Goal: Task Accomplishment & Management: Manage account settings

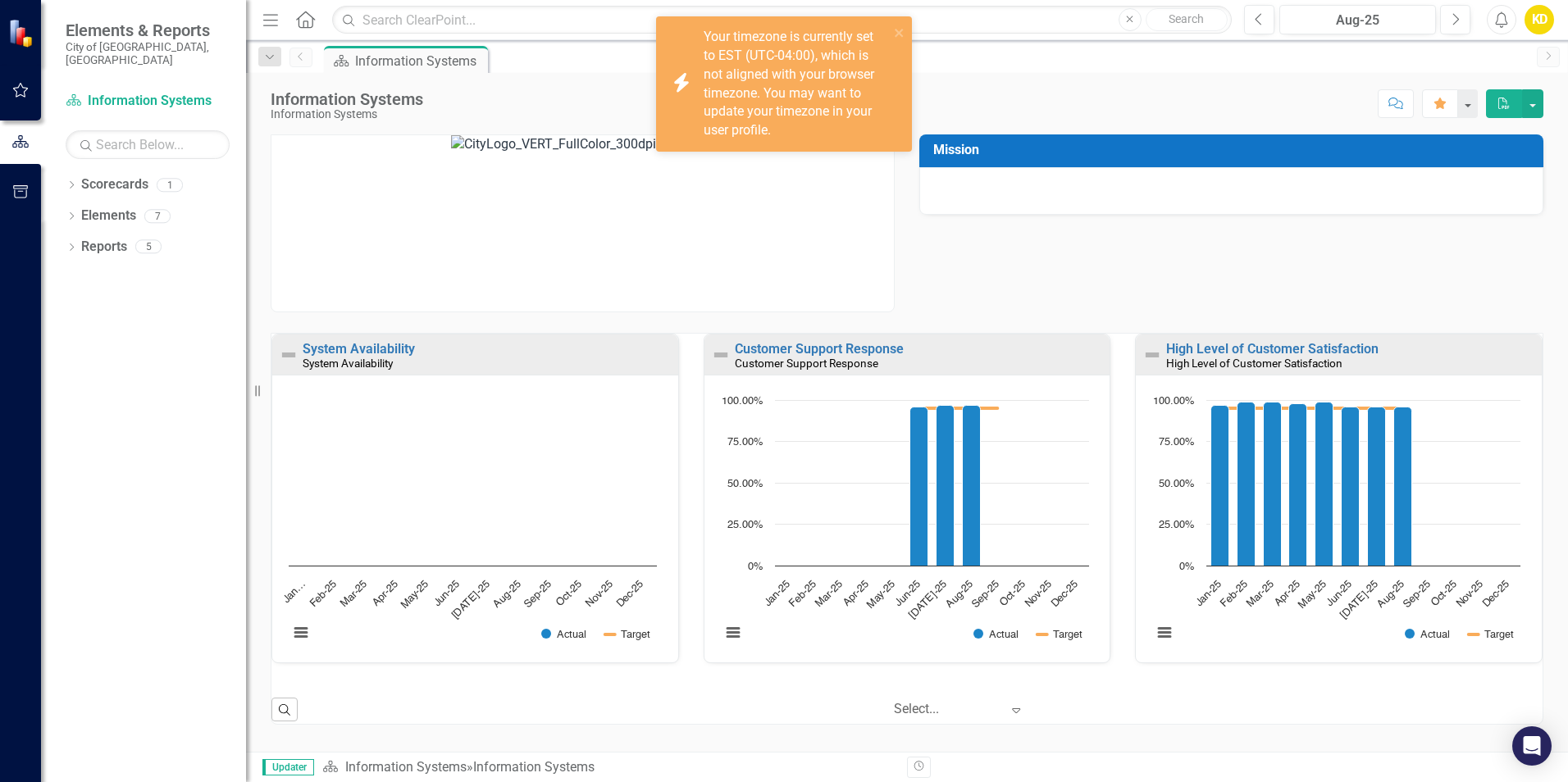
click at [1102, 91] on div "Score: N/A Aug-25 Completed Comment Favorite PDF" at bounding box center [987, 104] width 1112 height 28
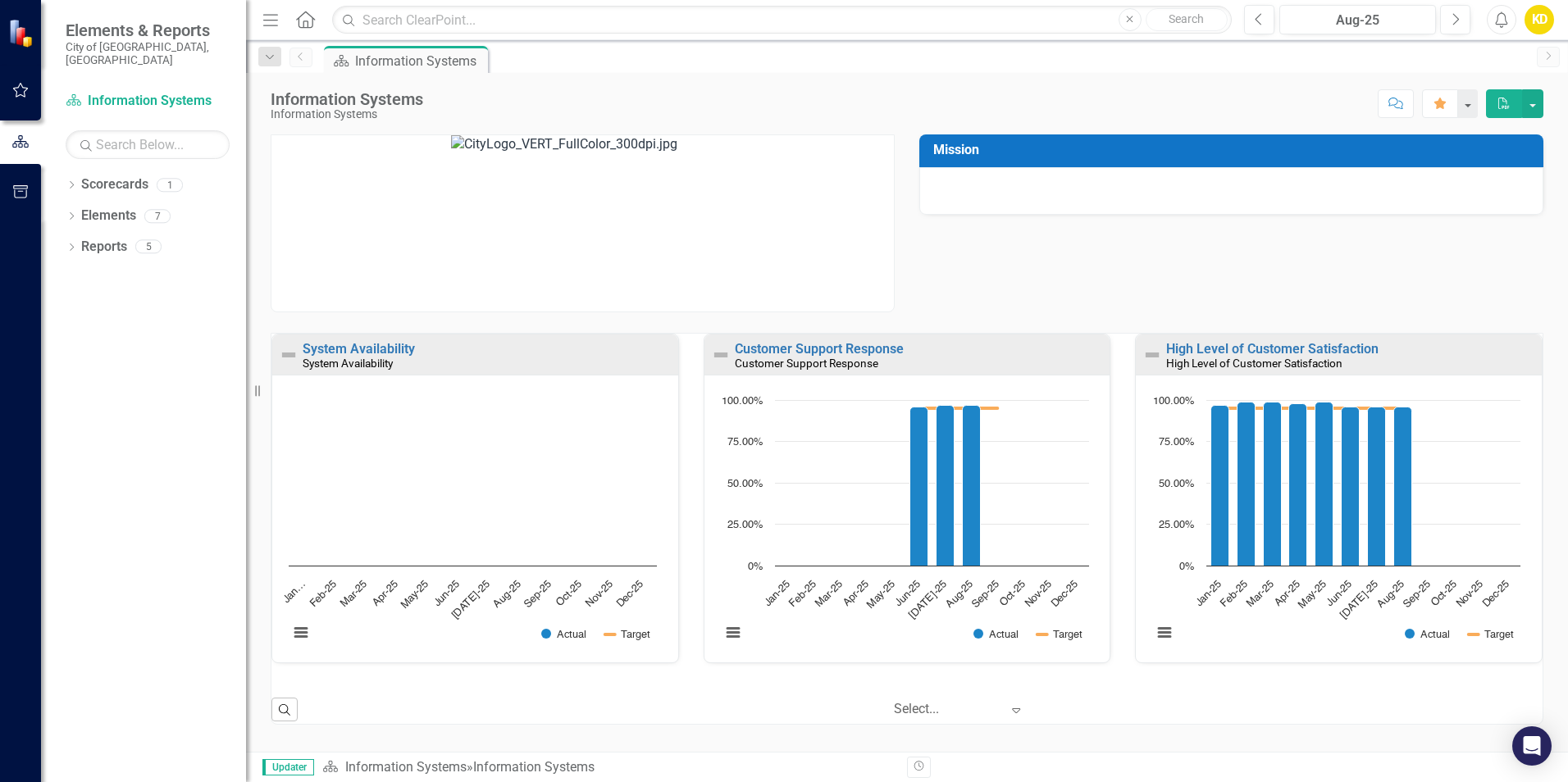
click at [1538, 25] on div "KD" at bounding box center [1539, 19] width 30 height 30
click at [1489, 50] on link "User Edit Profile" at bounding box center [1488, 50] width 129 height 31
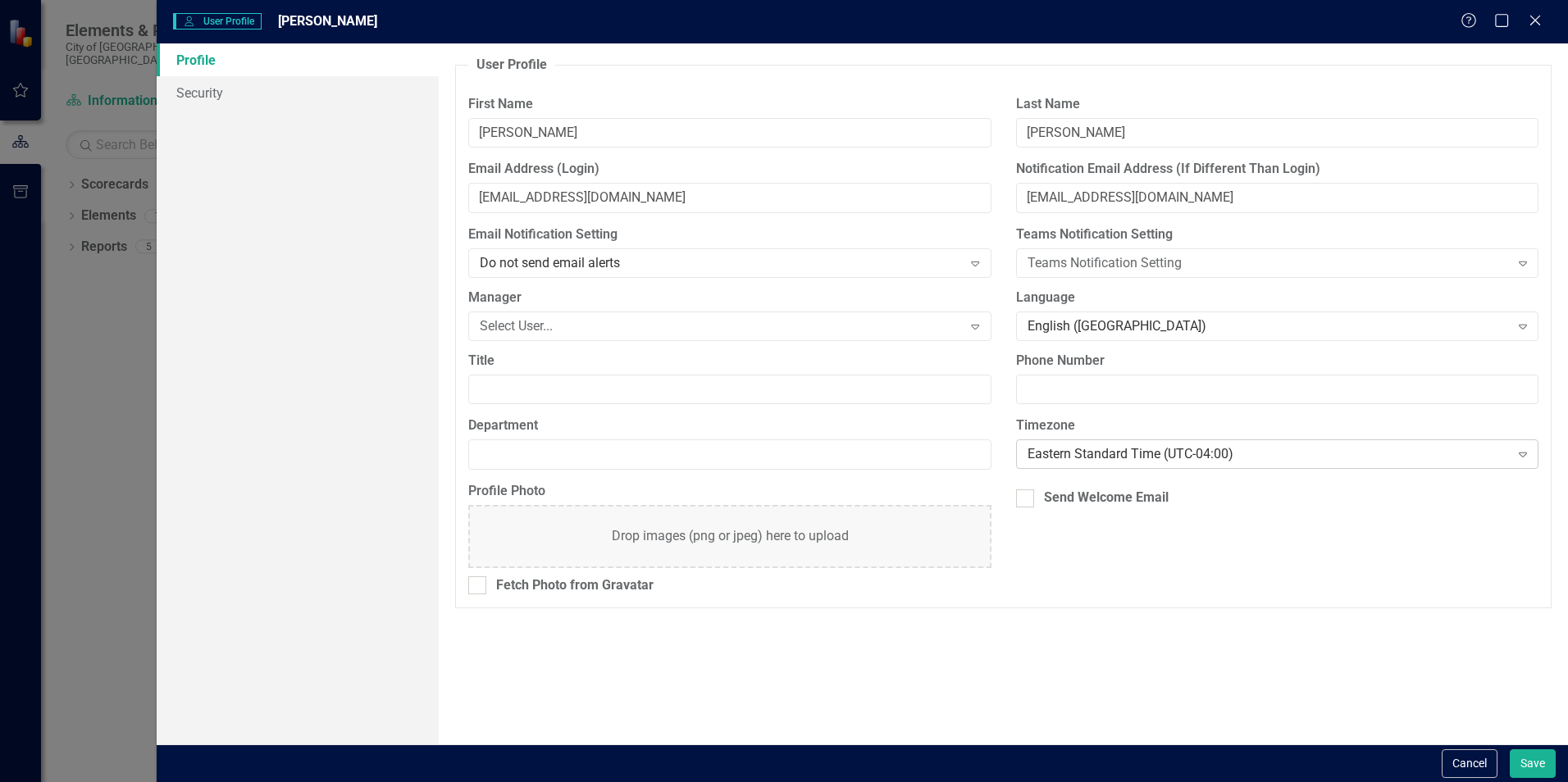
click at [1306, 455] on div "Eastern Standard Time (UTC-04:00)" at bounding box center [1269, 455] width 483 height 18
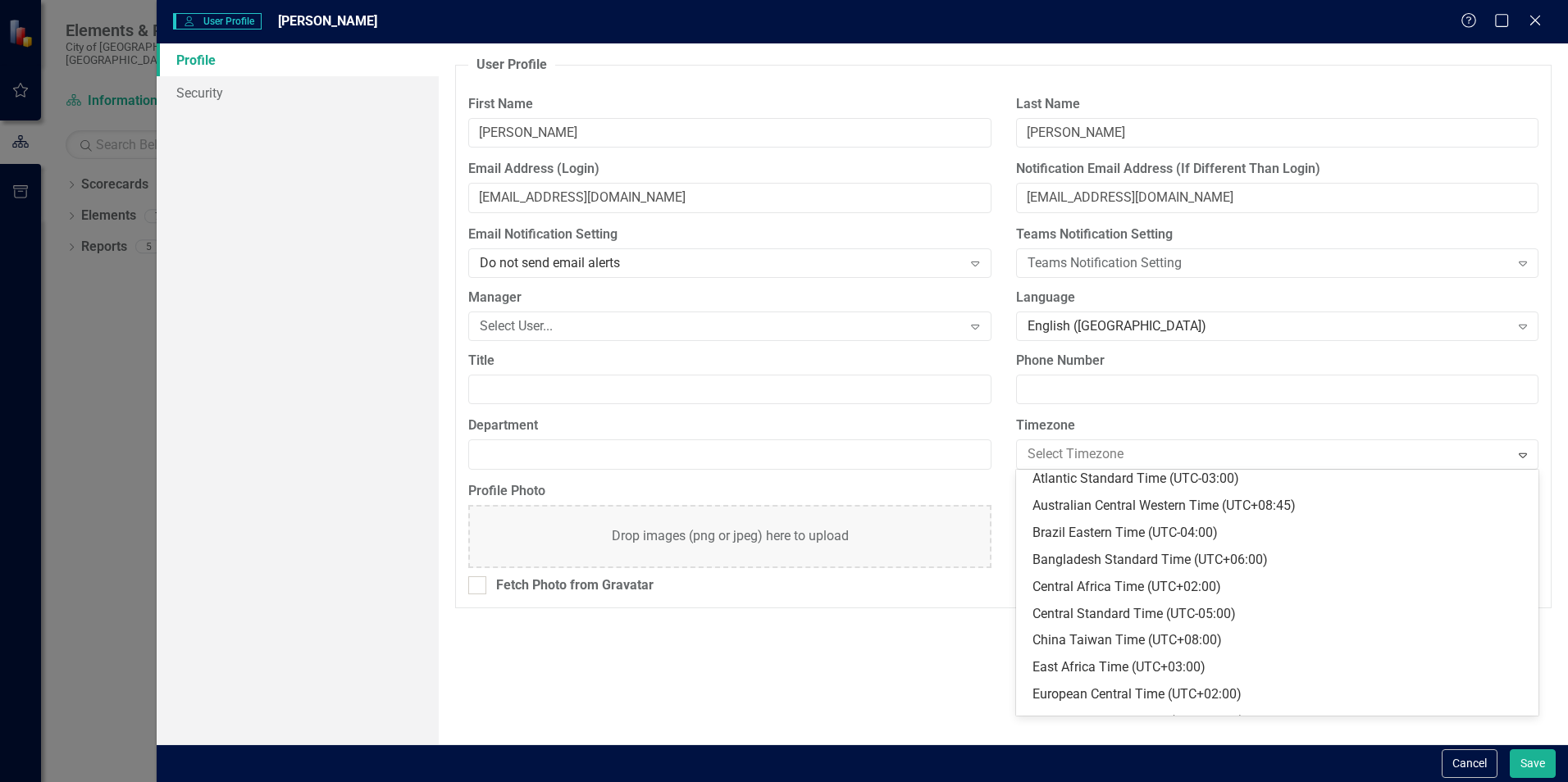
scroll to position [138, 0]
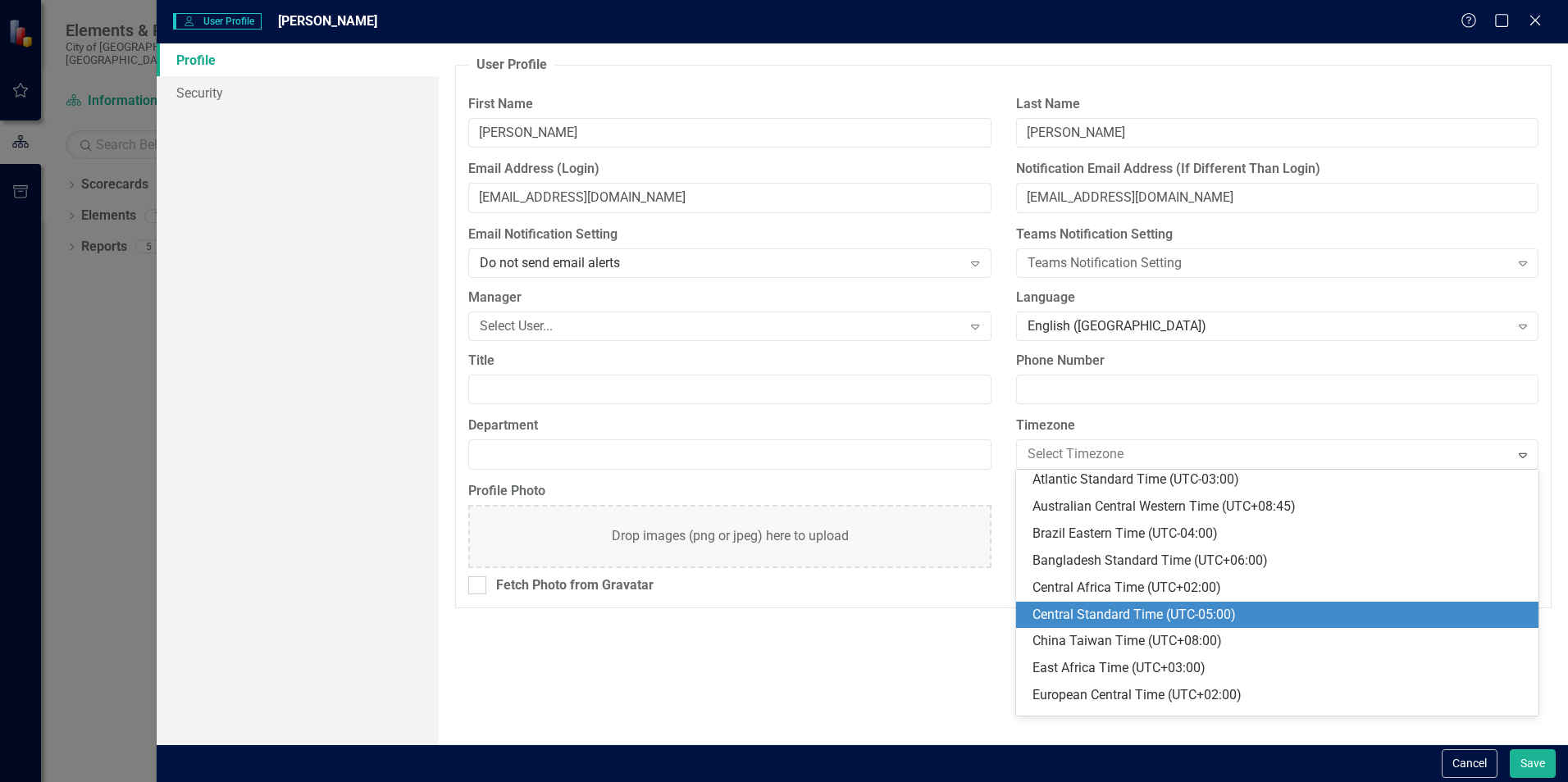
click at [1196, 619] on div "Central Standard Time (UTC-05:00)" at bounding box center [1280, 616] width 496 height 18
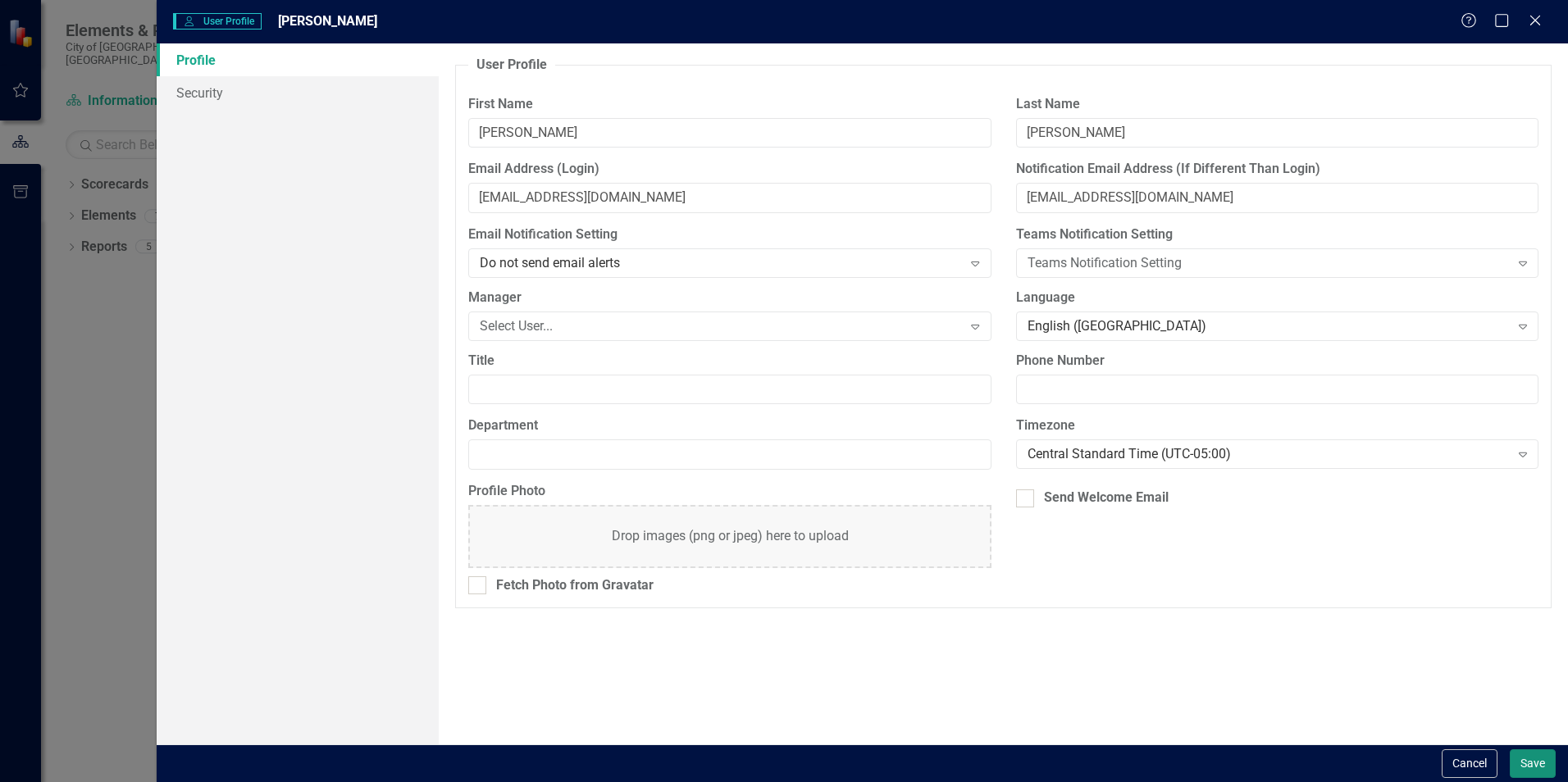
drag, startPoint x: 1530, startPoint y: 768, endPoint x: 745, endPoint y: 727, distance: 786.1
click at [780, 746] on div "Cancel Save" at bounding box center [862, 764] width 1412 height 38
click at [191, 110] on div "Profile Security" at bounding box center [297, 394] width 282 height 702
click at [192, 98] on link "Security" at bounding box center [297, 92] width 282 height 32
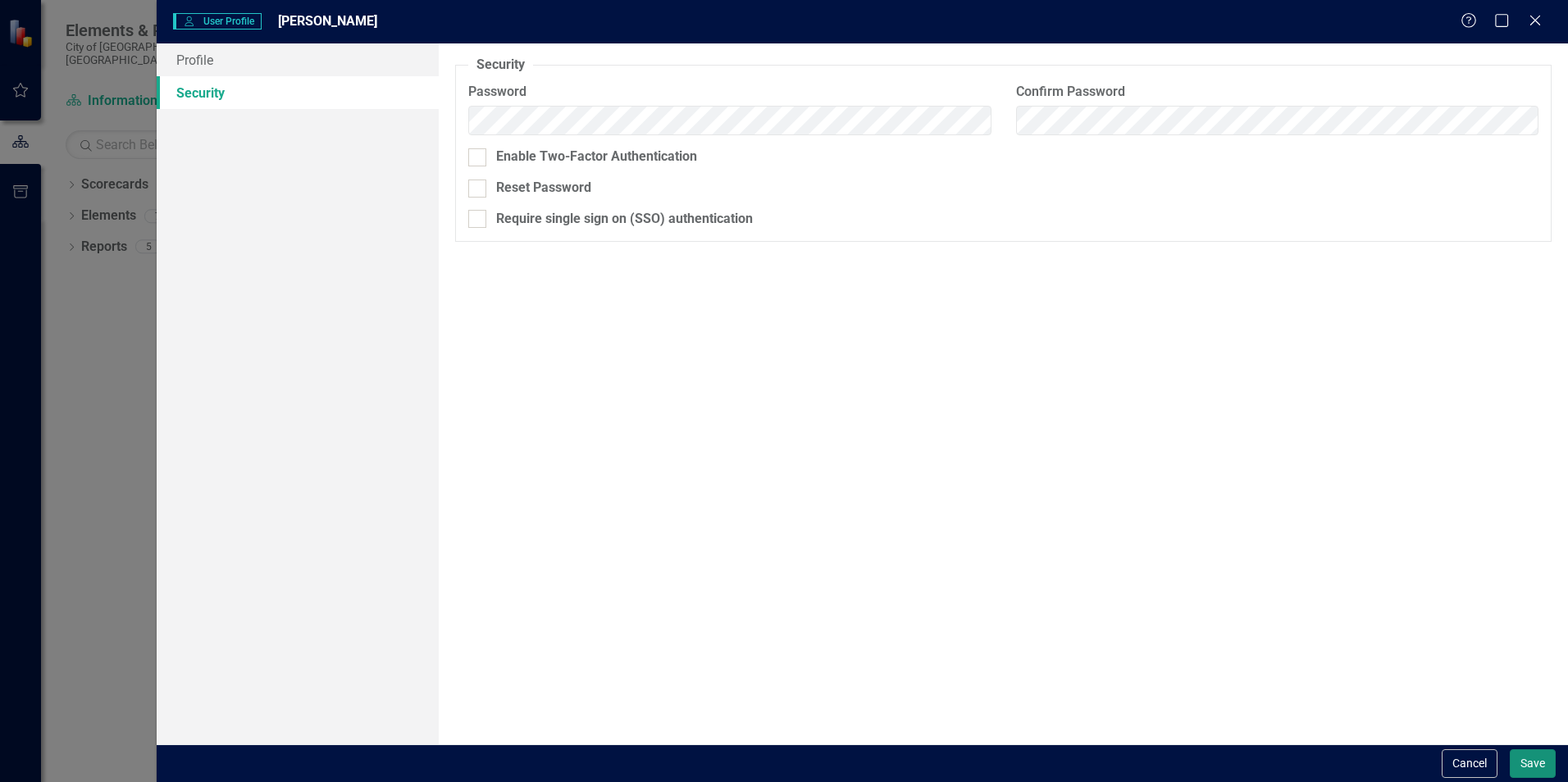
click at [1531, 760] on button "Save" at bounding box center [1533, 764] width 46 height 29
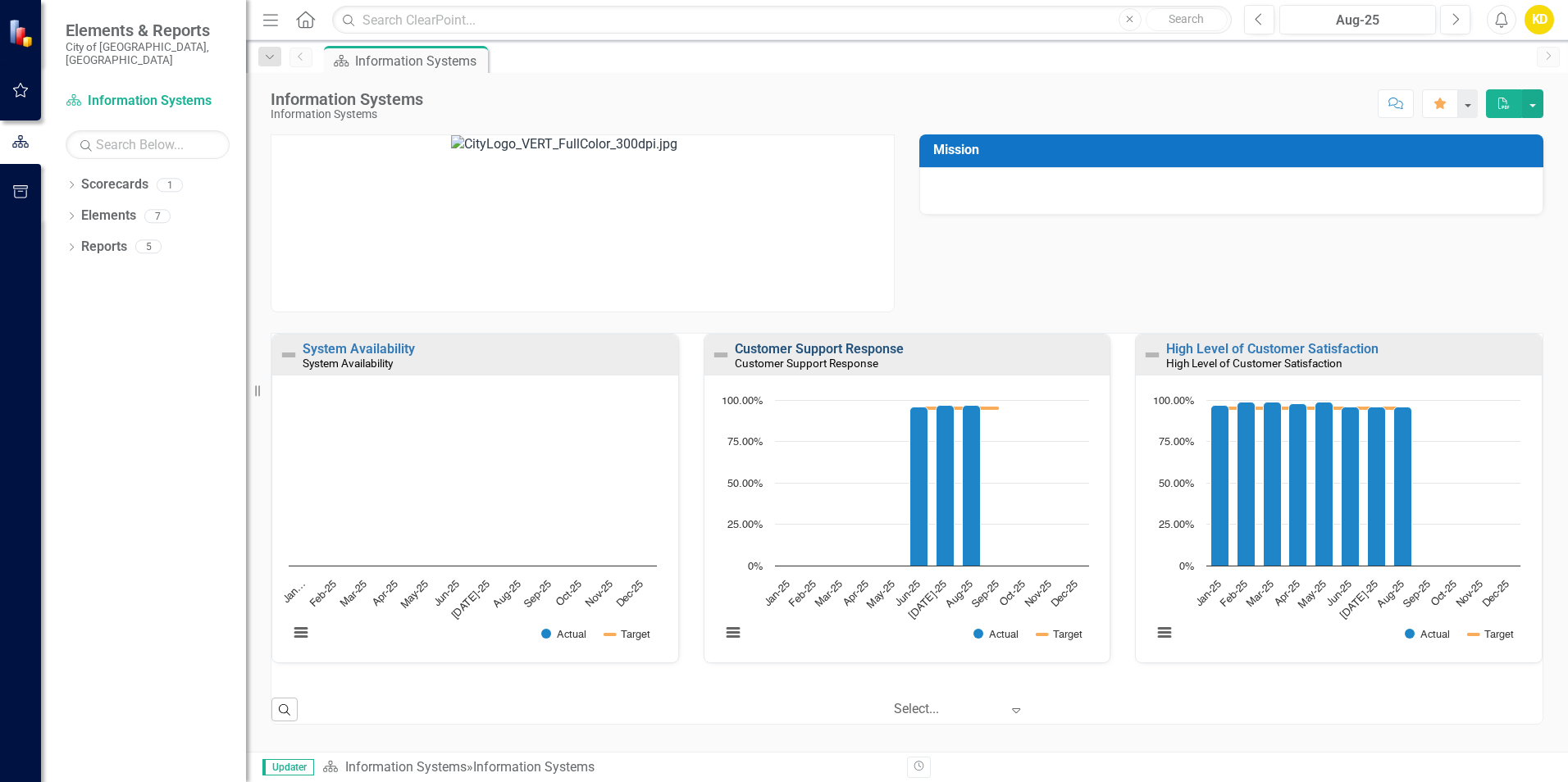
click at [847, 349] on link "Customer Support Response" at bounding box center [819, 348] width 169 height 16
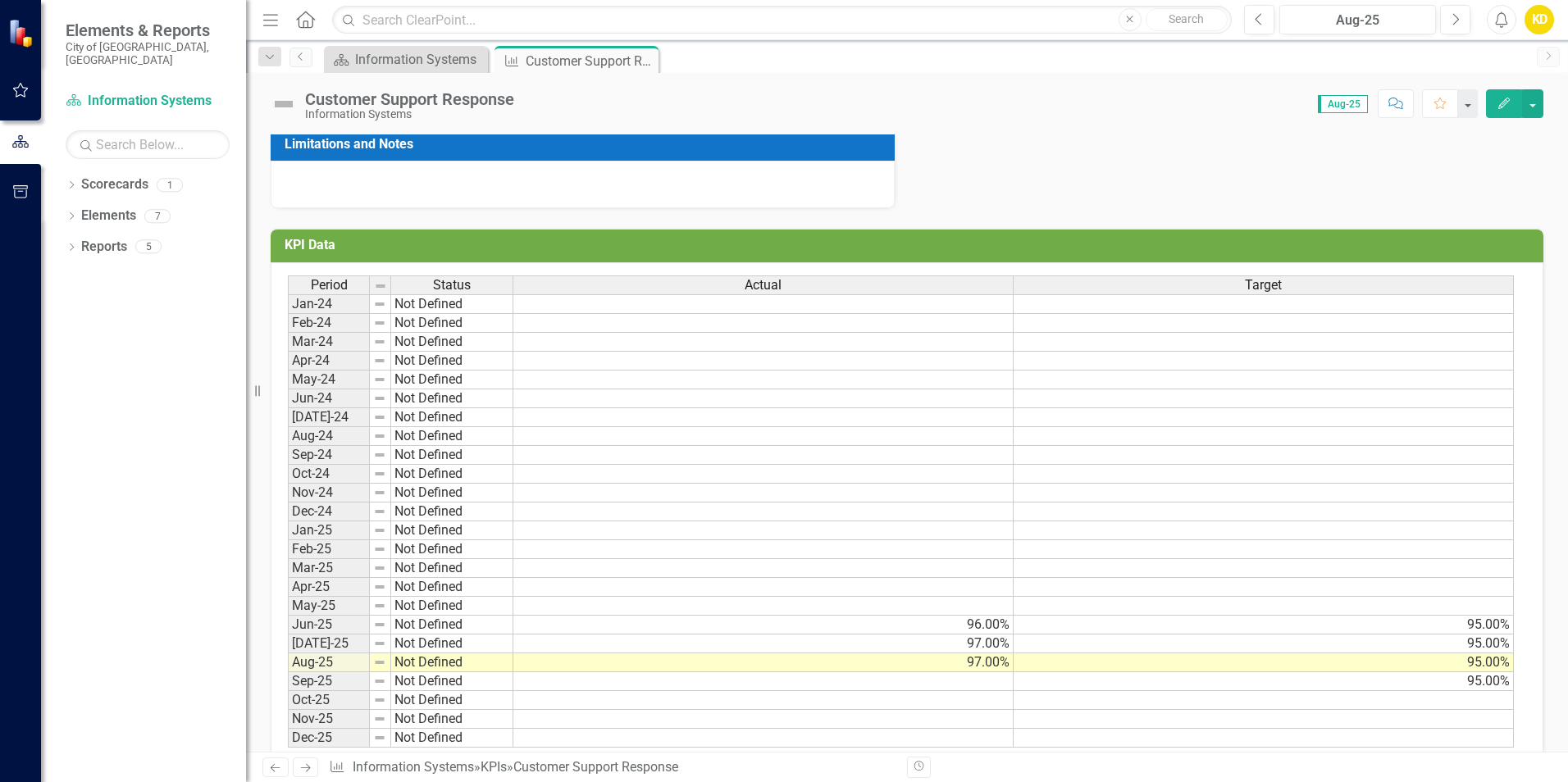
scroll to position [488, 0]
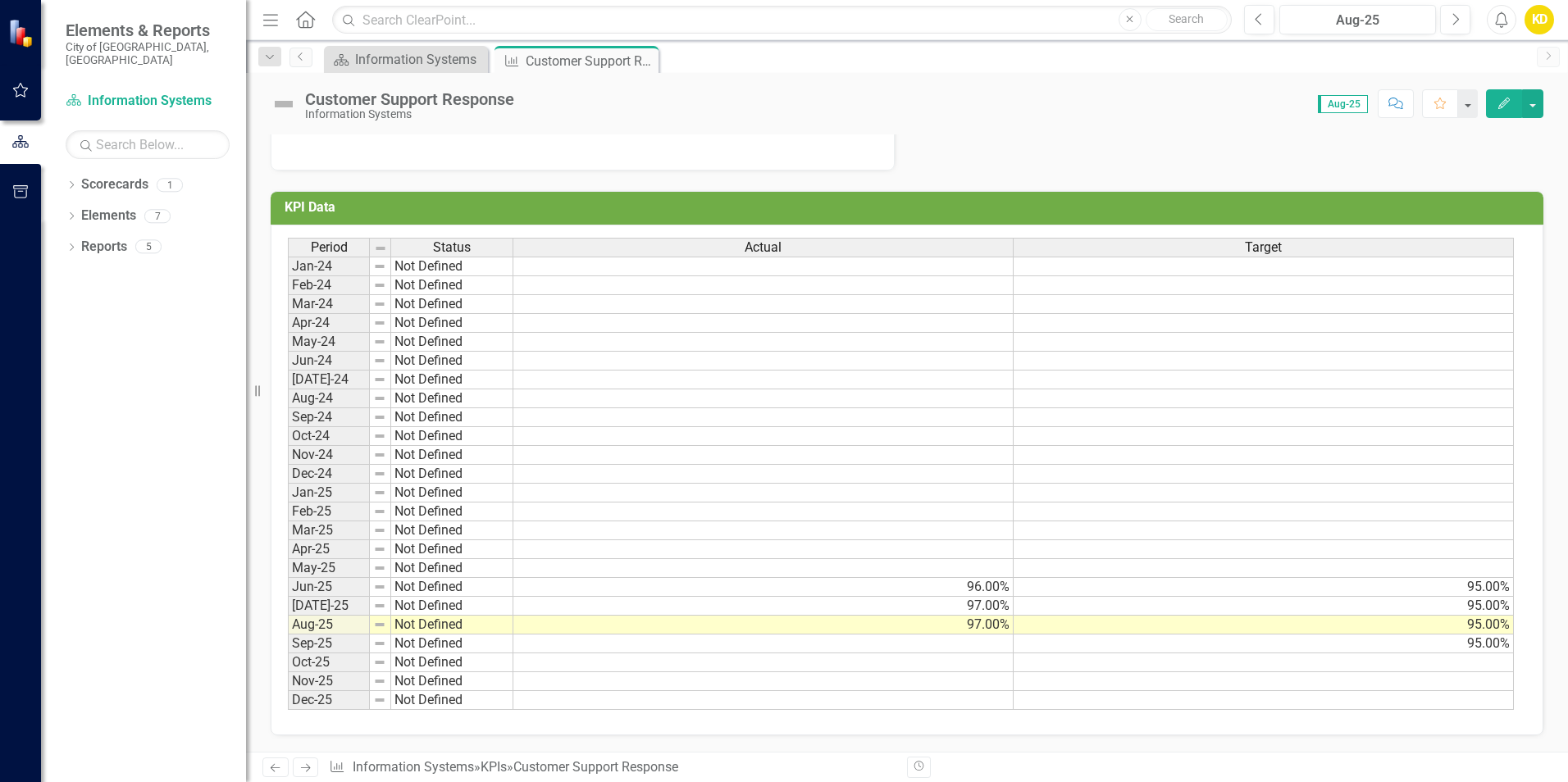
click at [974, 569] on td at bounding box center [763, 568] width 500 height 18
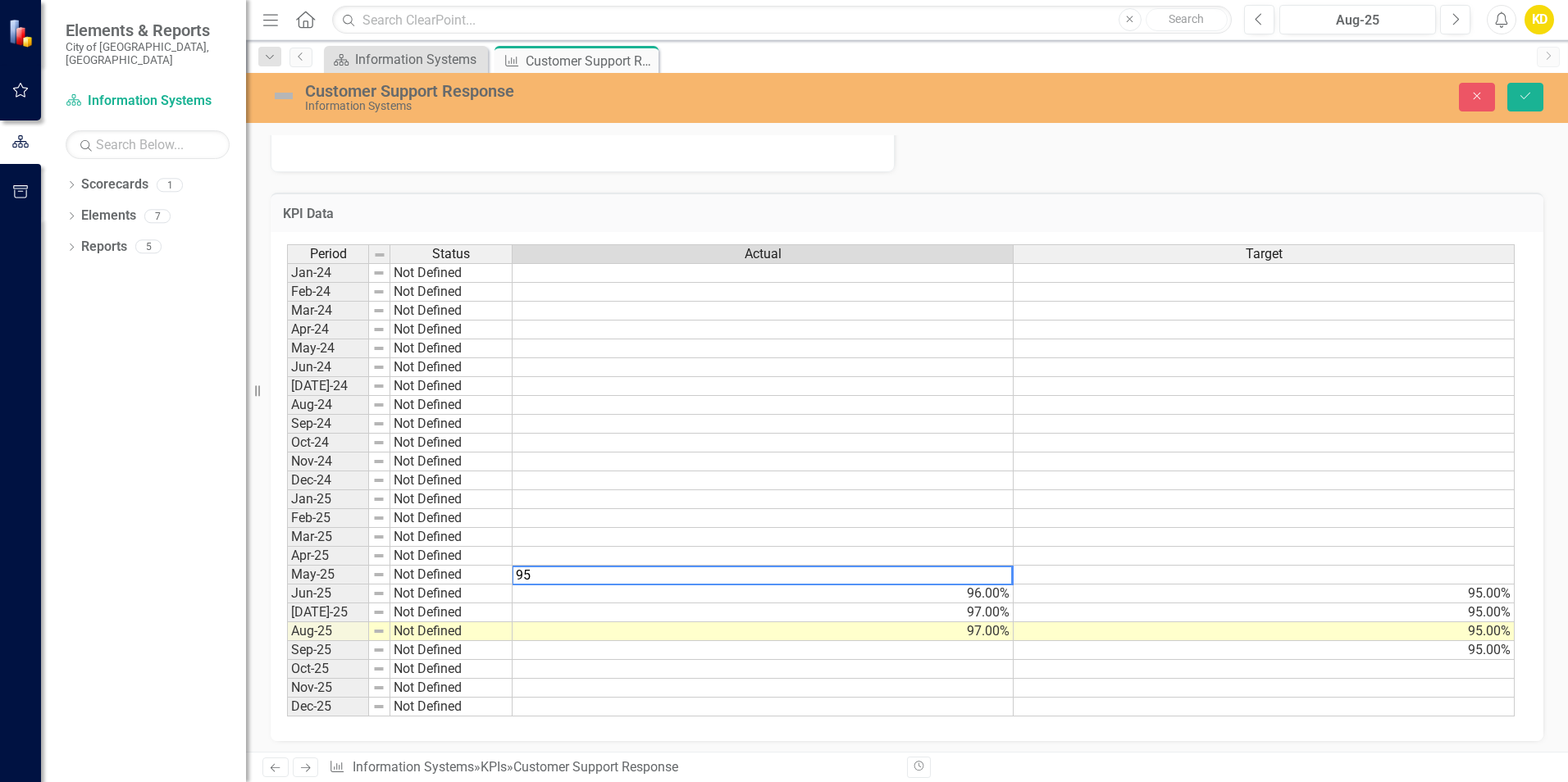
type textarea "95"
click at [1386, 576] on td at bounding box center [1265, 575] width 501 height 18
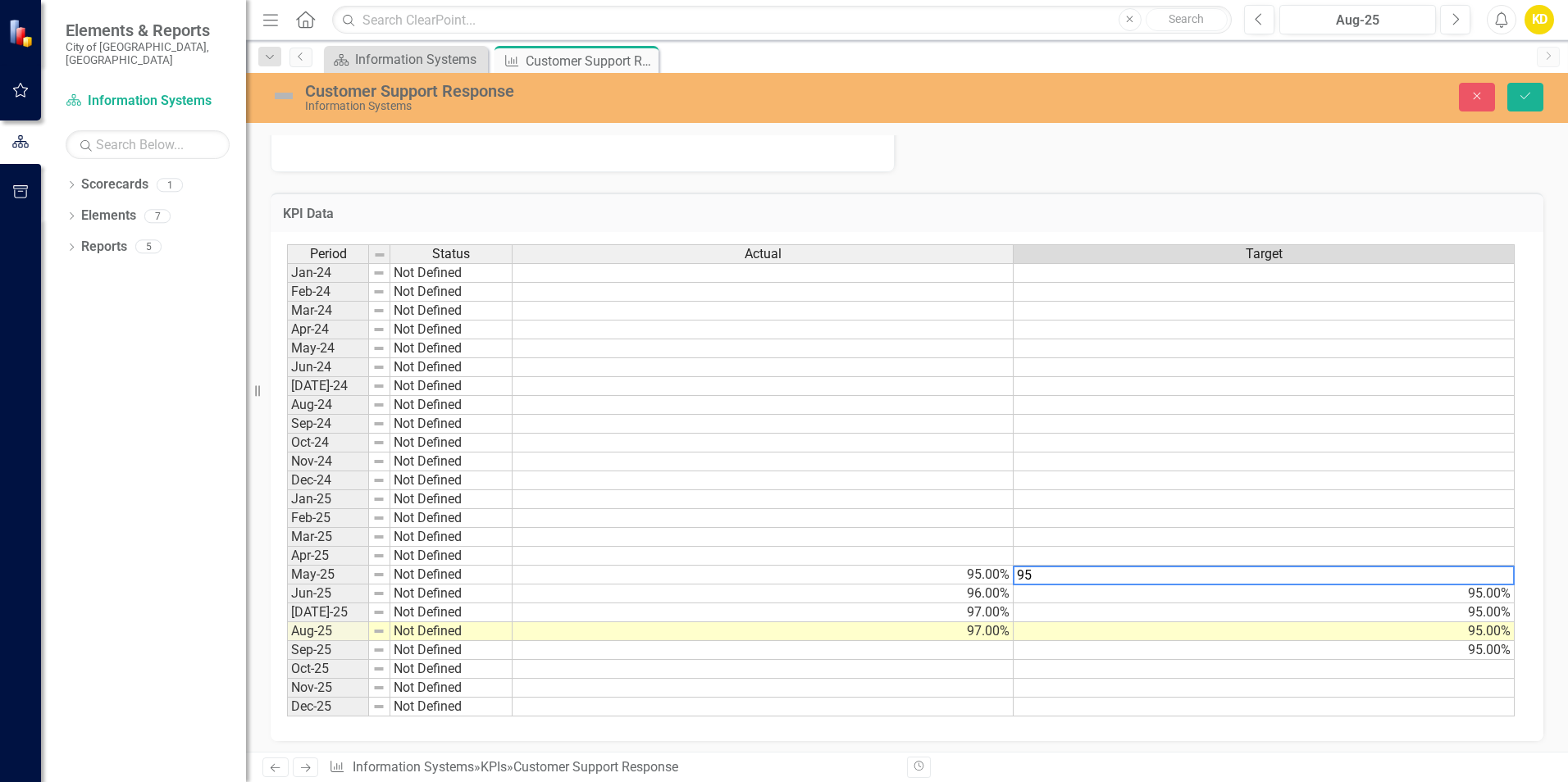
type textarea "95"
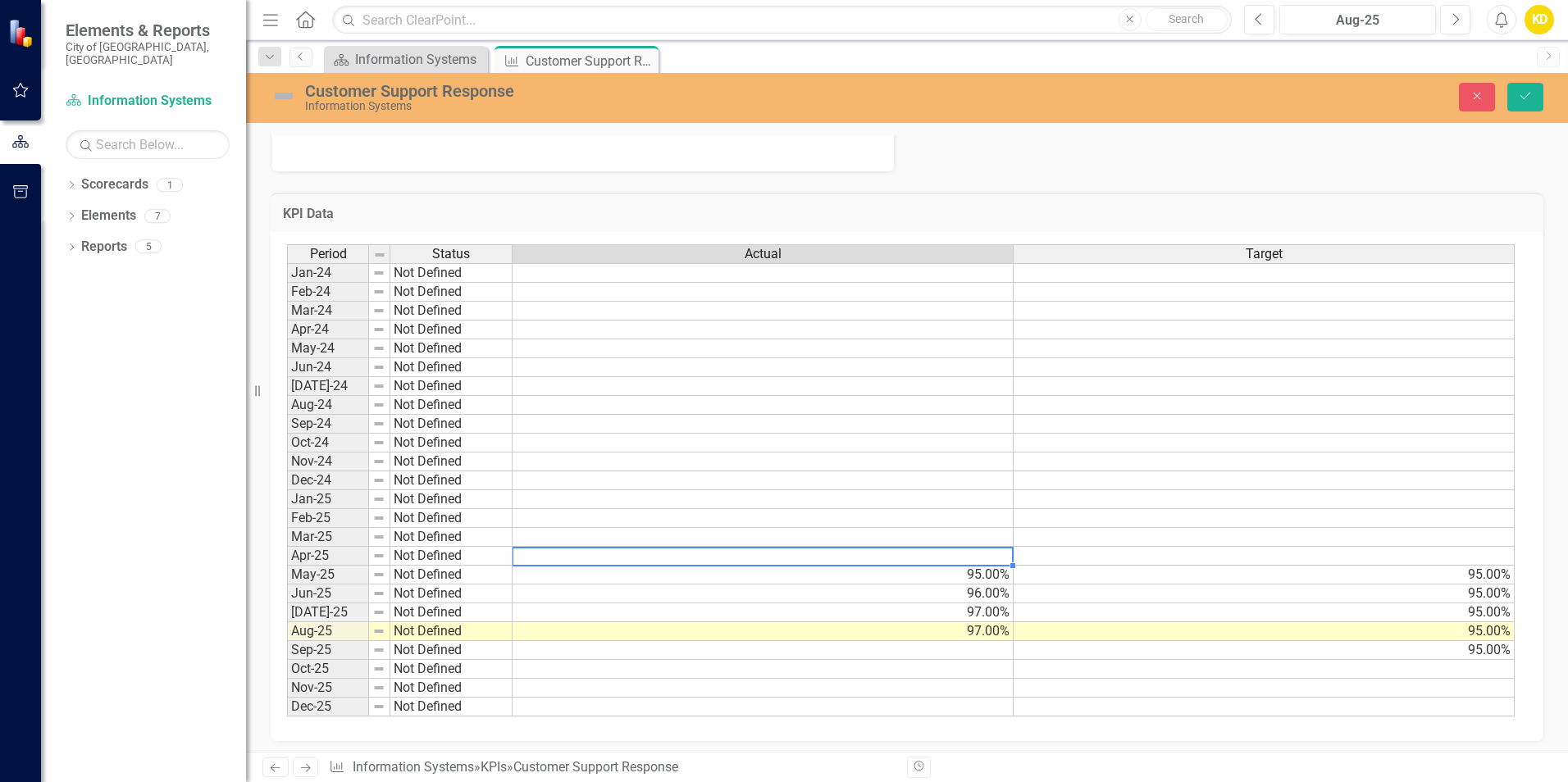
click at [964, 555] on td at bounding box center [764, 556] width 501 height 18
type textarea "96"
click at [942, 532] on td at bounding box center [764, 537] width 501 height 18
type textarea "96"
click at [913, 513] on td at bounding box center [764, 519] width 501 height 18
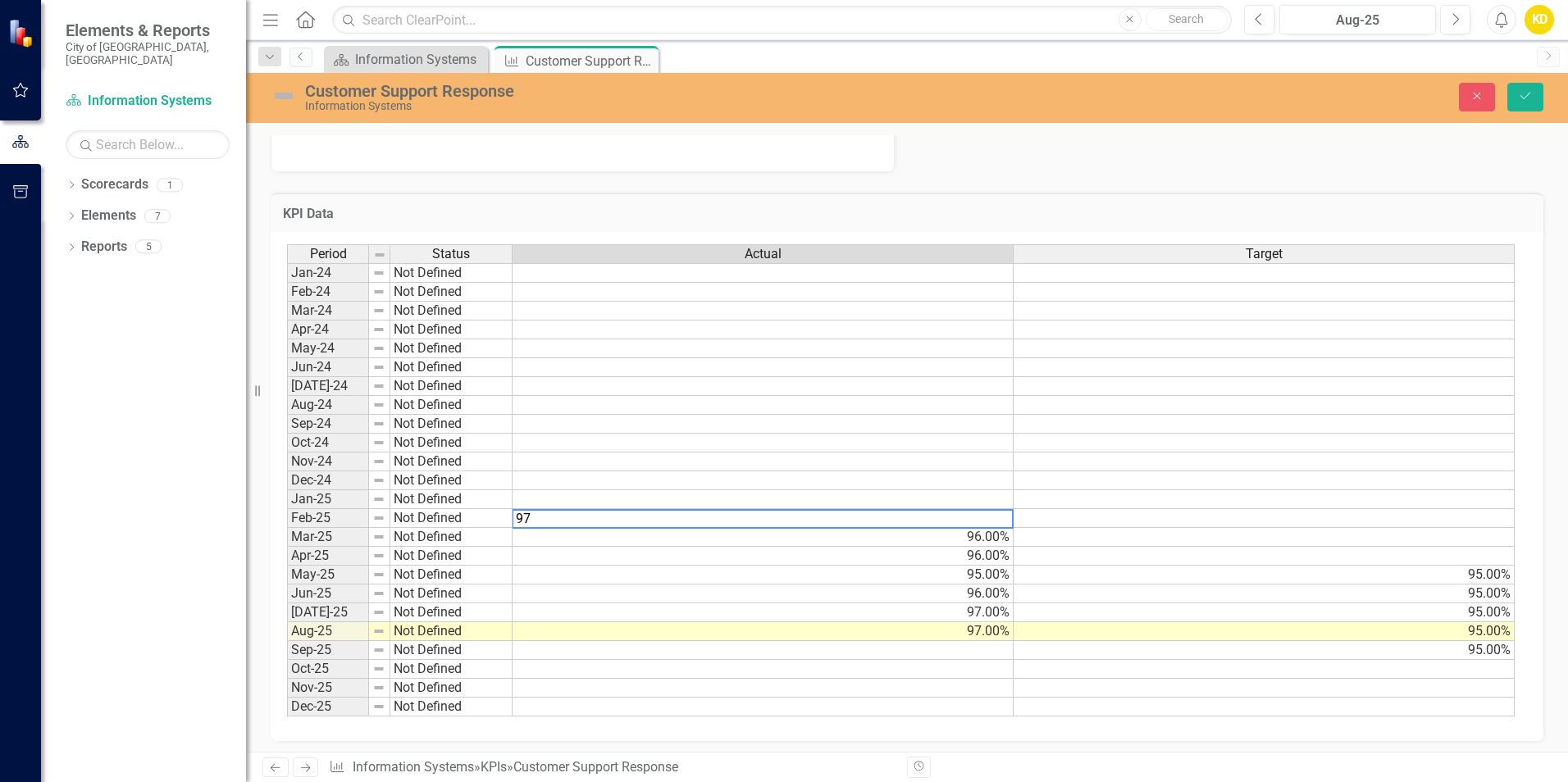
type textarea "97"
click at [913, 494] on td at bounding box center [764, 500] width 501 height 18
type textarea "95"
click at [1400, 497] on td at bounding box center [1265, 500] width 501 height 18
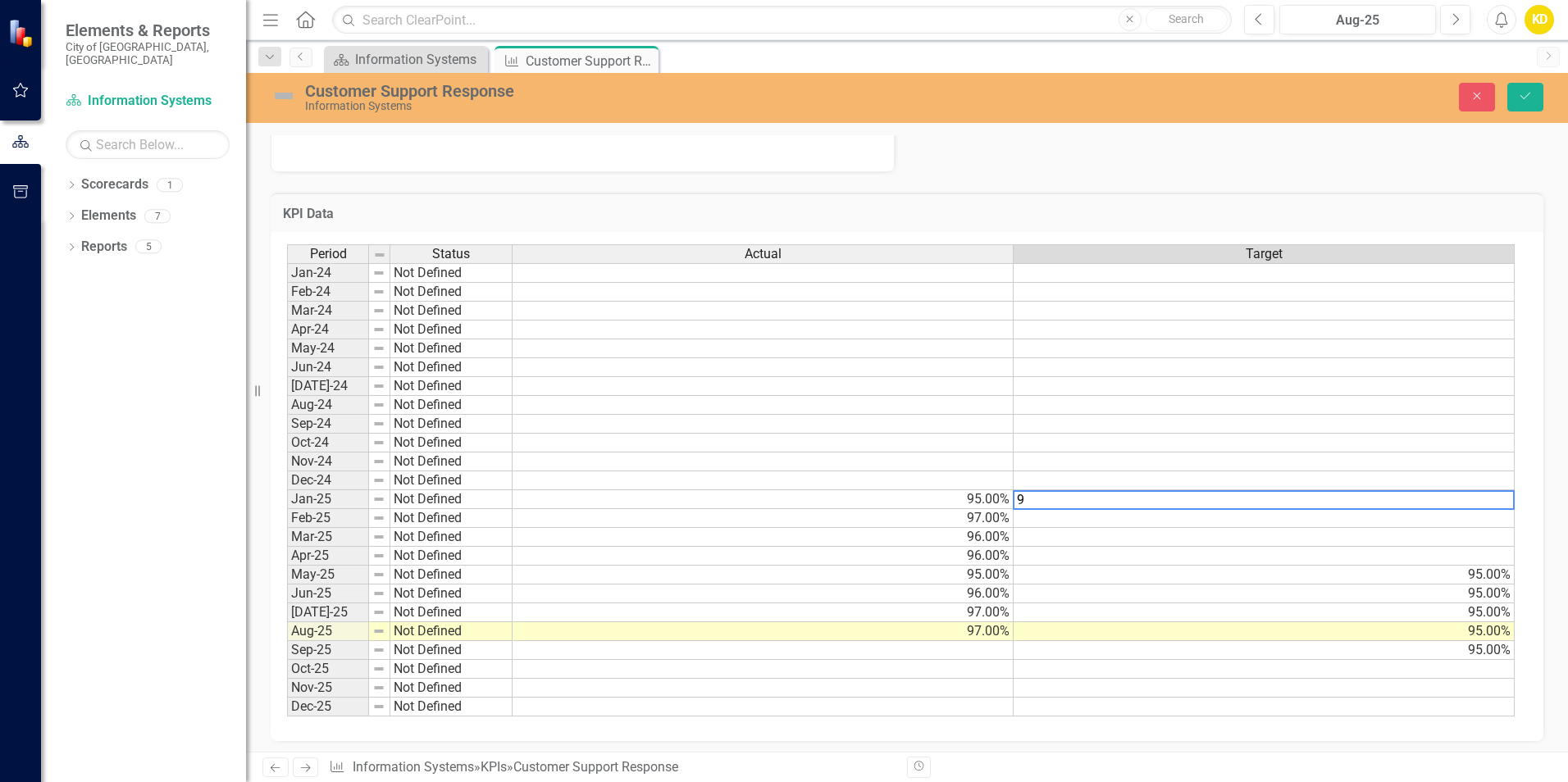
type textarea "95"
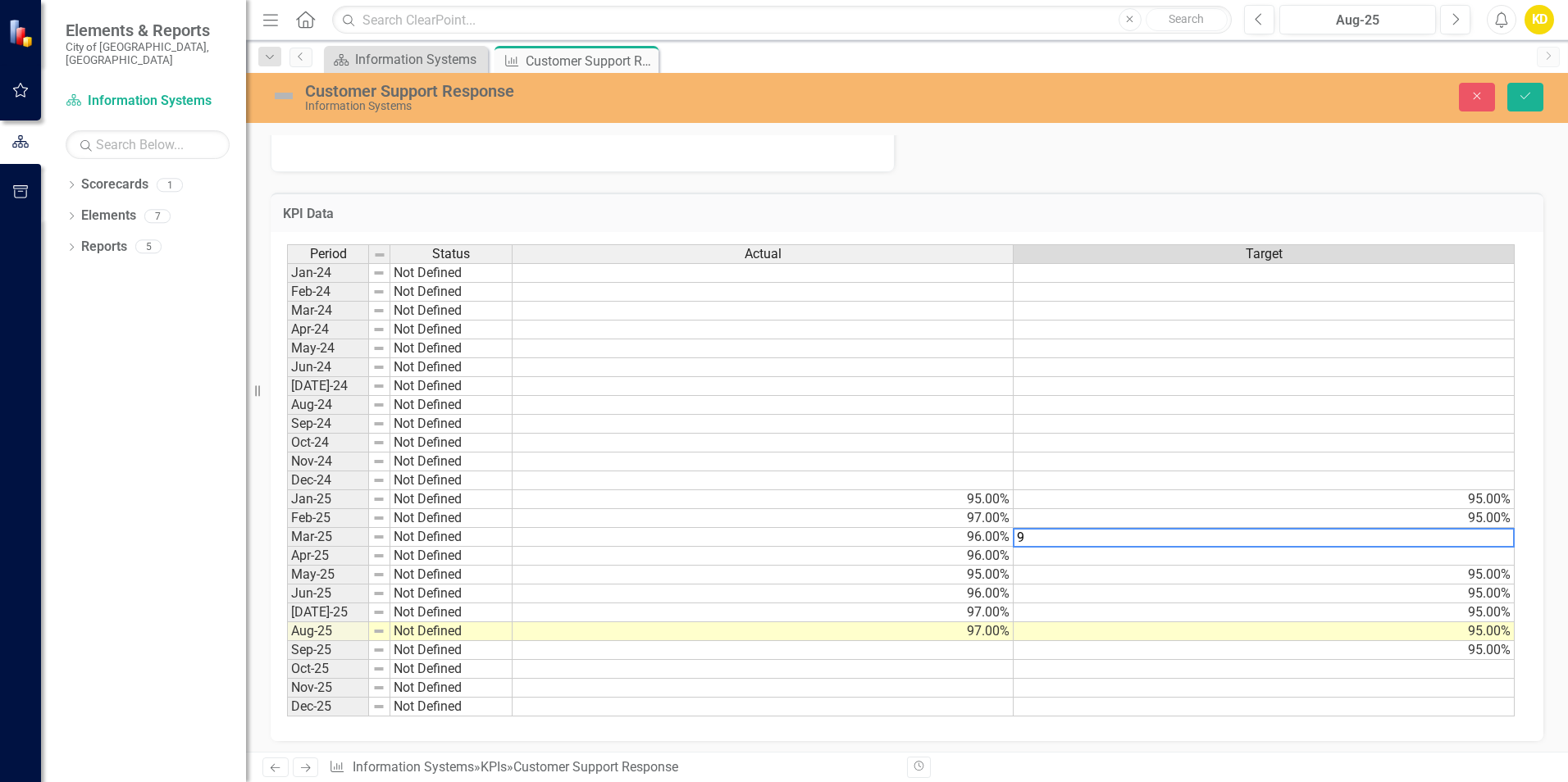
type textarea "95"
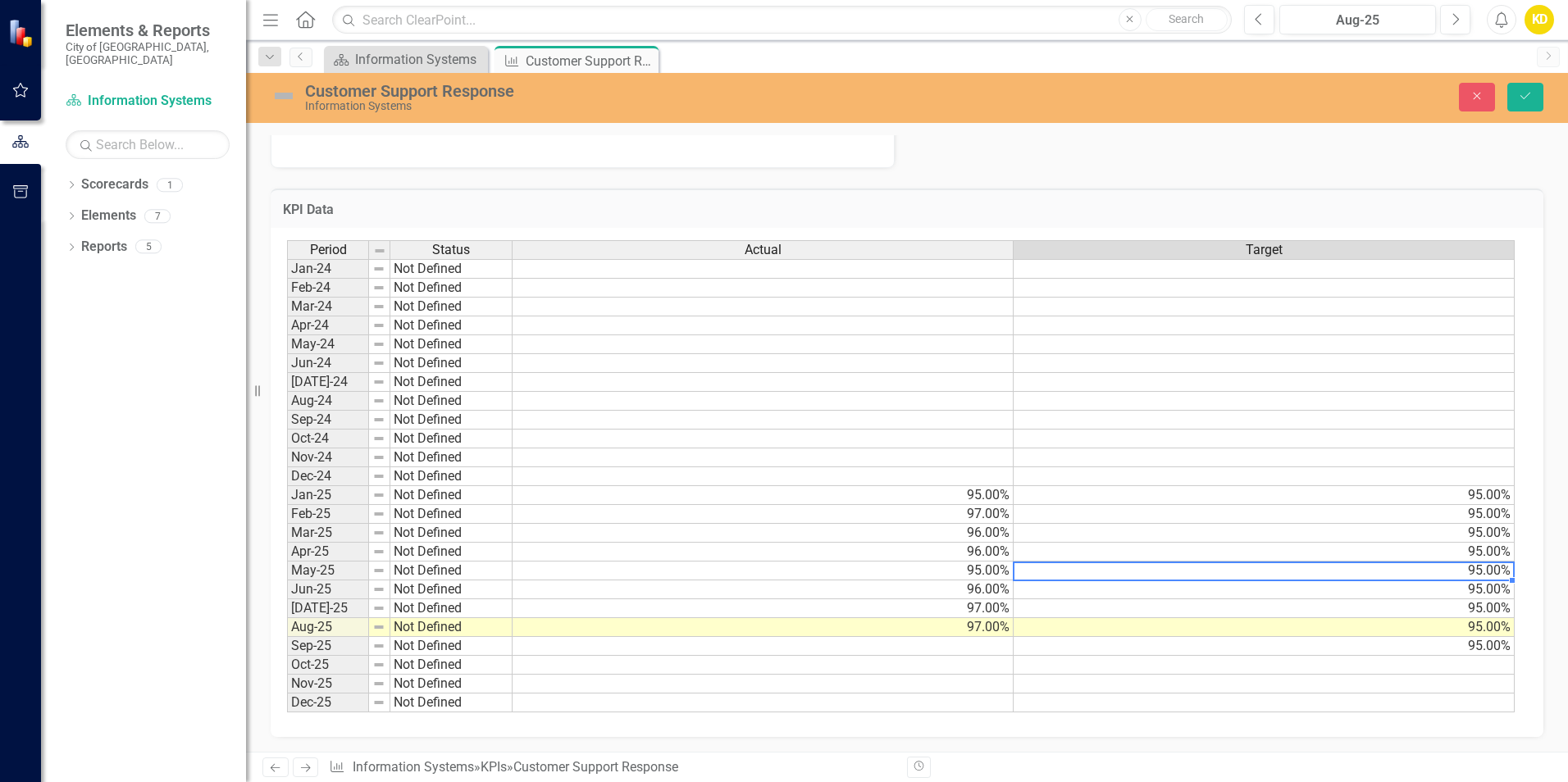
scroll to position [494, 0]
type textarea "95"
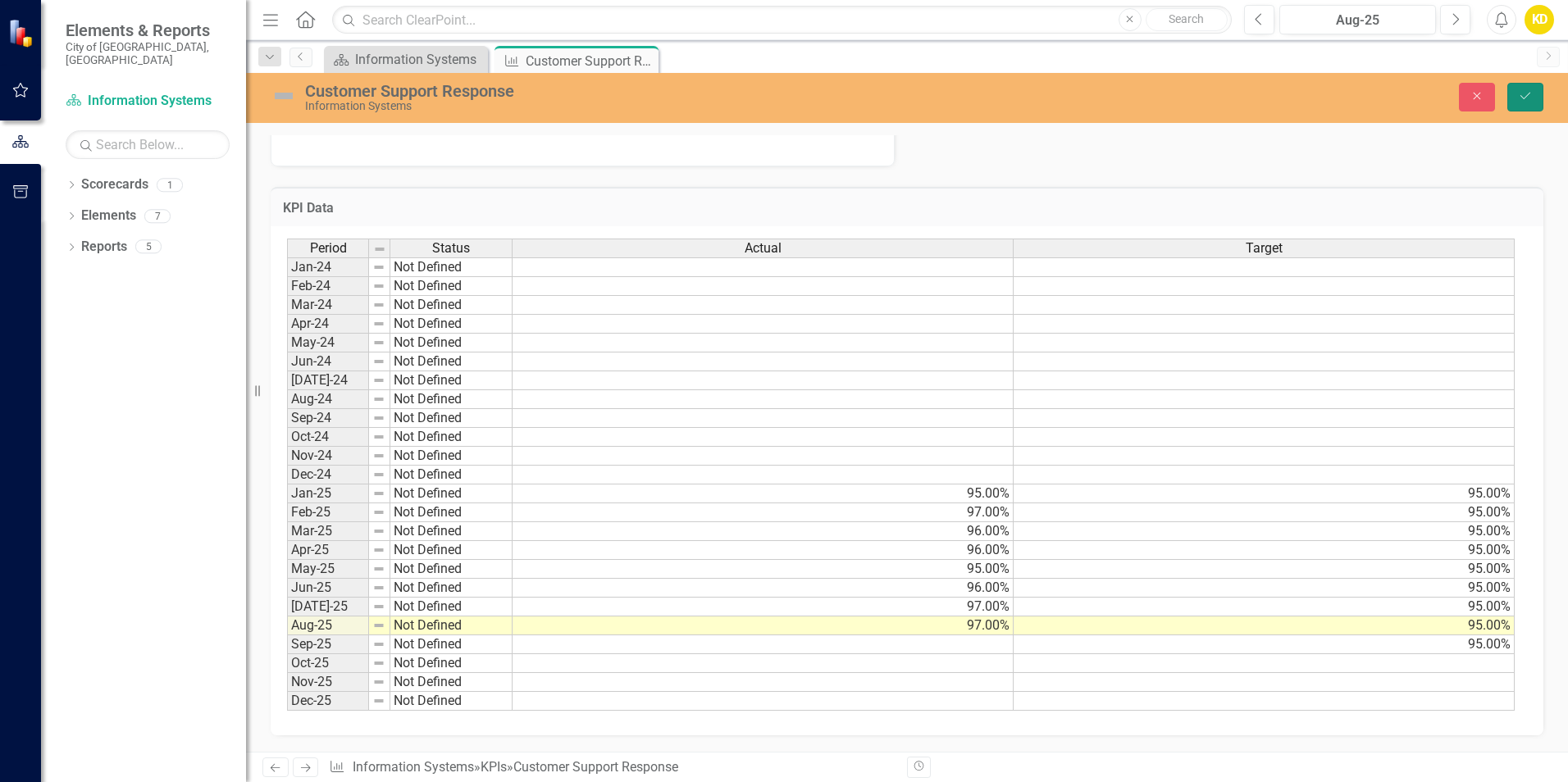
click at [1525, 95] on icon "Save" at bounding box center [1525, 96] width 15 height 11
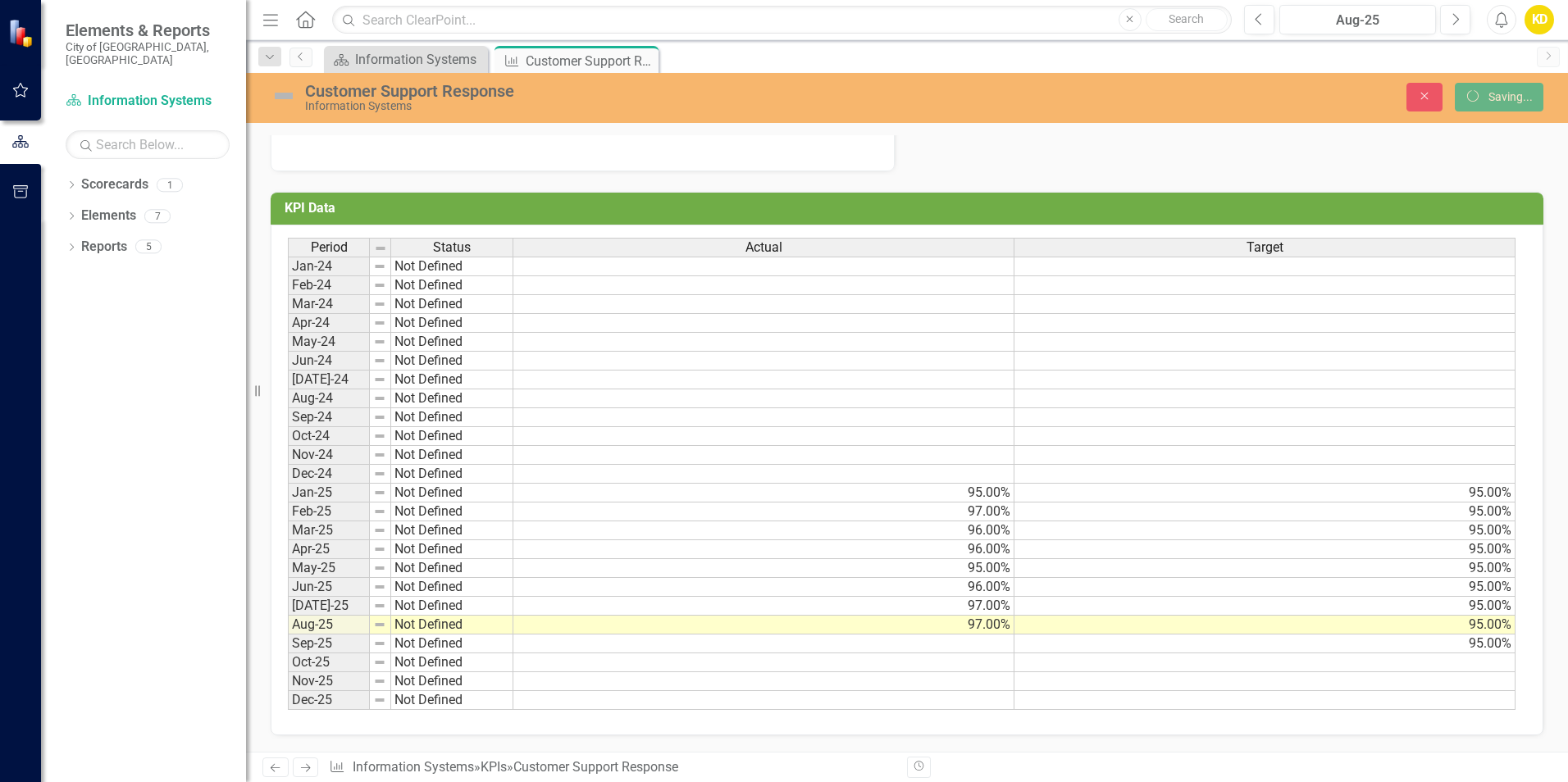
scroll to position [489, 0]
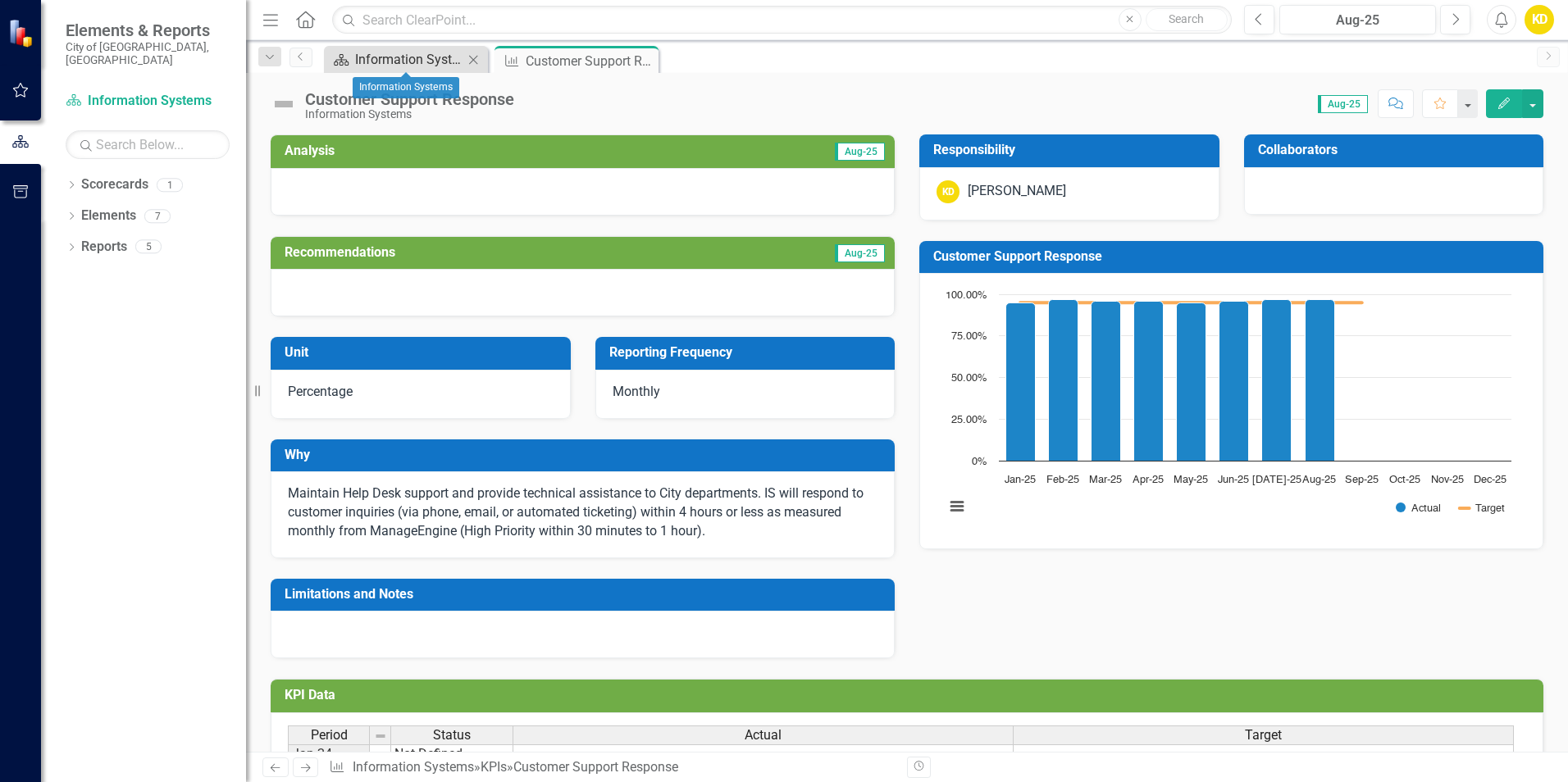
click at [411, 58] on div "Information Systems" at bounding box center [409, 59] width 108 height 20
